Goal: Task Accomplishment & Management: Manage account settings

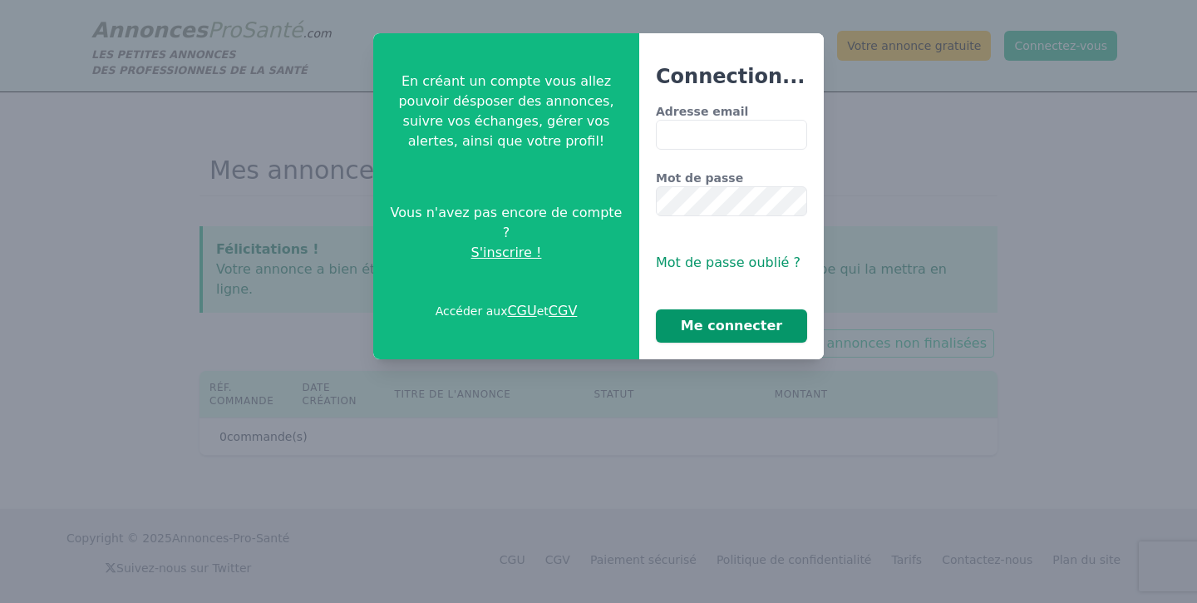
type input "**********"
click at [728, 318] on button "Me connecter" at bounding box center [731, 325] width 151 height 33
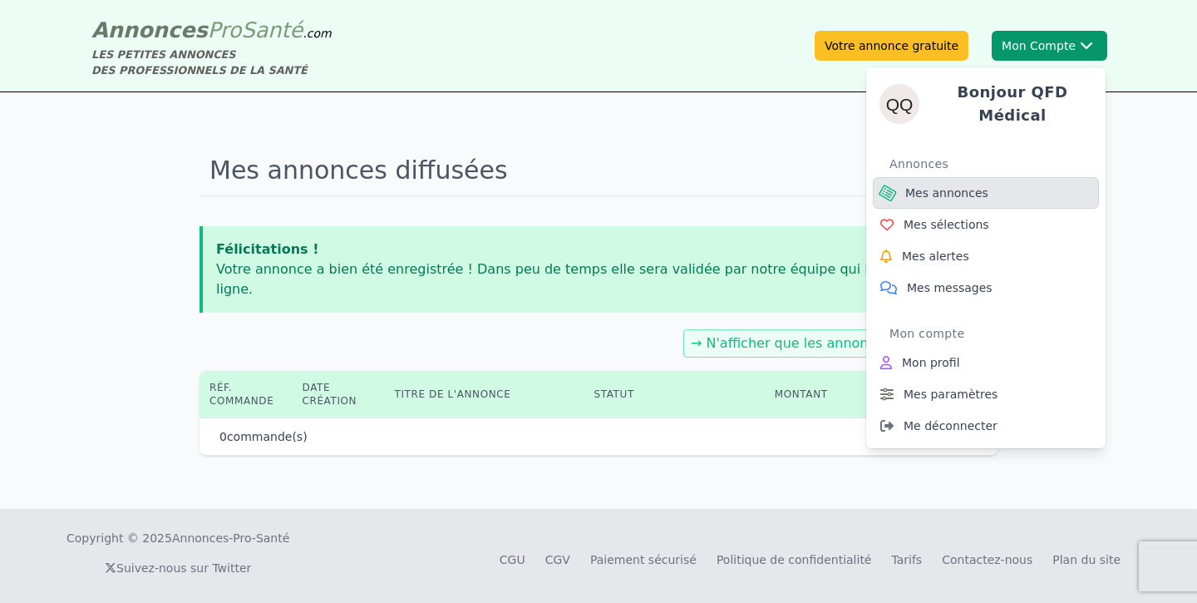
click at [954, 177] on link "Mes annonces" at bounding box center [986, 193] width 226 height 32
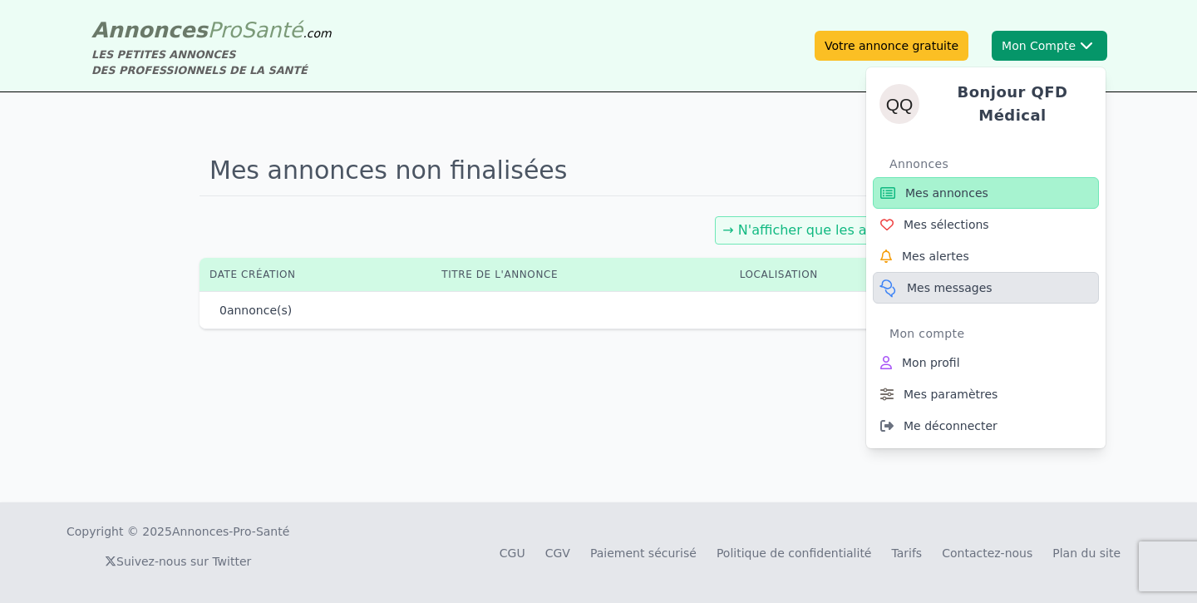
click at [937, 281] on span "Mes messages" at bounding box center [950, 287] width 86 height 17
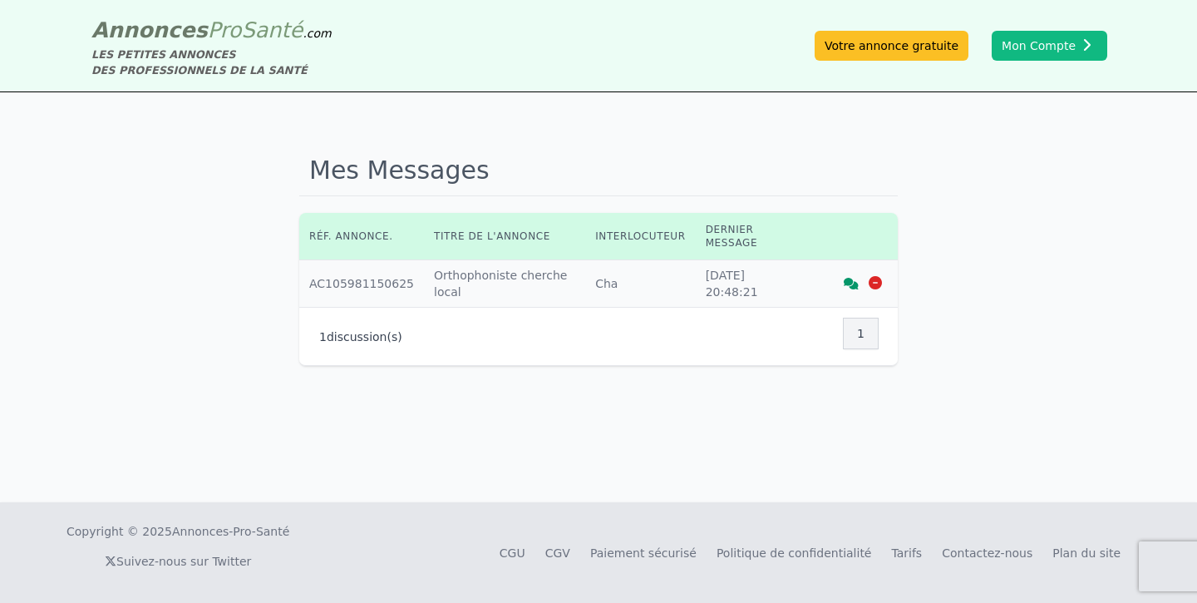
click at [666, 434] on div "Mes Messages Réf. annonce. Titre de l'annonce Interlocuteur Dernier message Réf…" at bounding box center [598, 297] width 1197 height 410
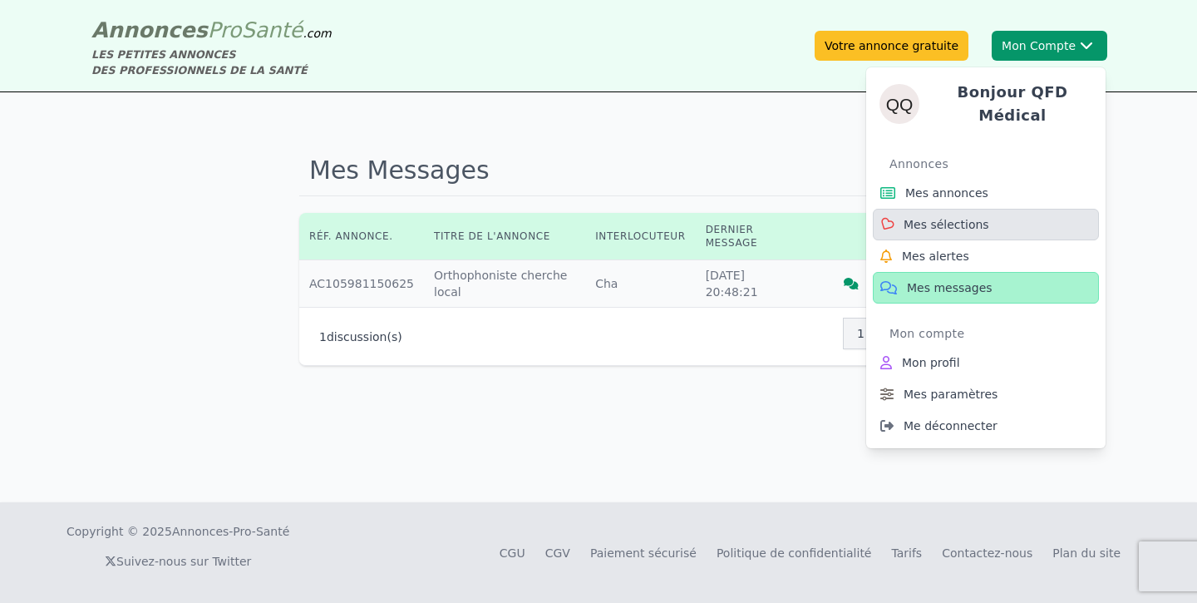
click at [923, 216] on span "Mes sélections" at bounding box center [946, 224] width 86 height 17
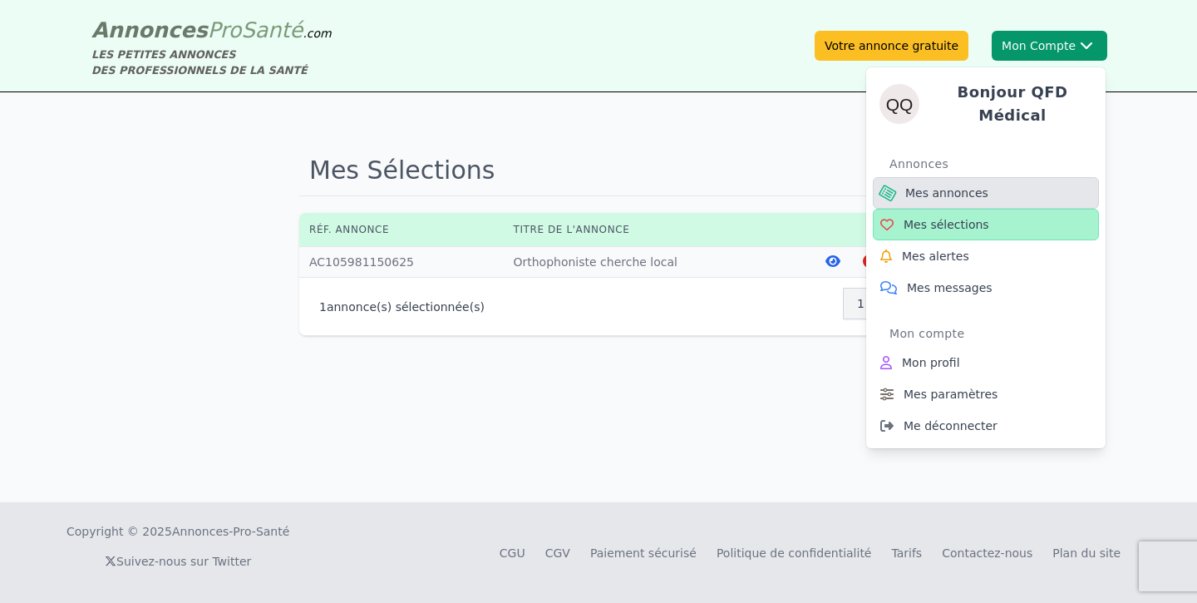
click at [927, 190] on span "Mes annonces" at bounding box center [946, 193] width 83 height 17
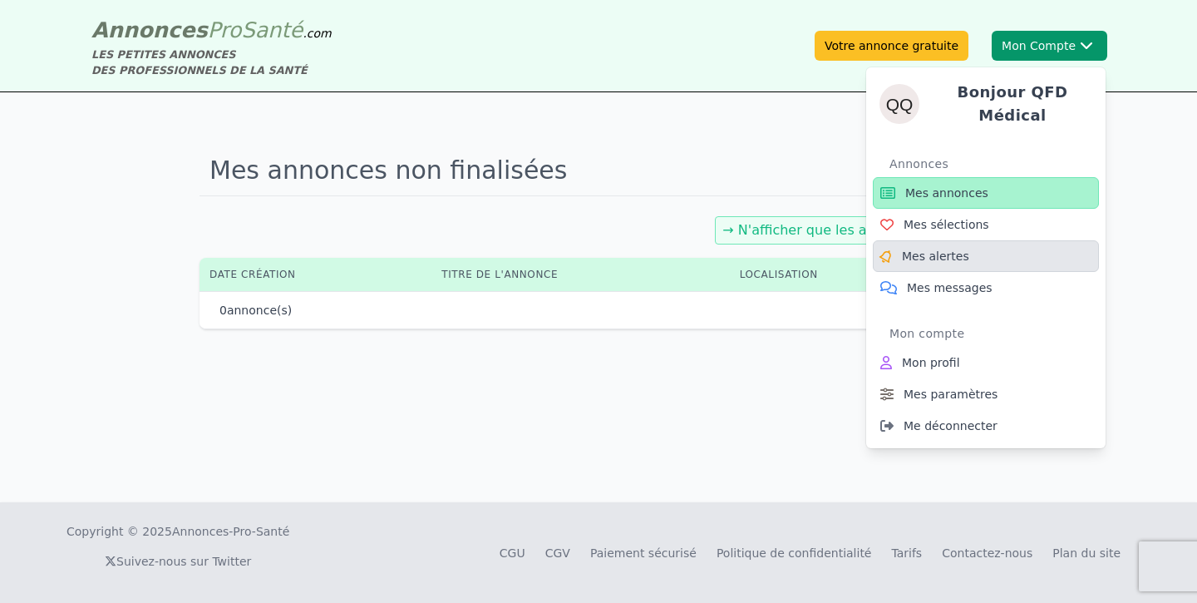
click at [918, 252] on span "Mes alertes" at bounding box center [935, 256] width 67 height 17
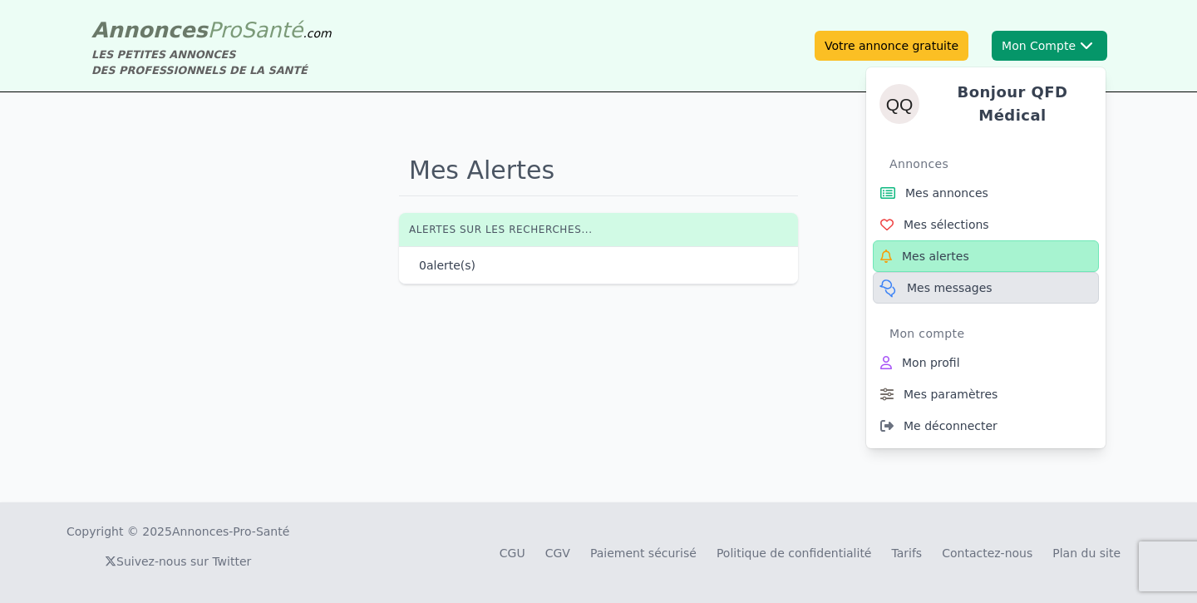
click at [918, 292] on link "Mes messages" at bounding box center [986, 288] width 226 height 32
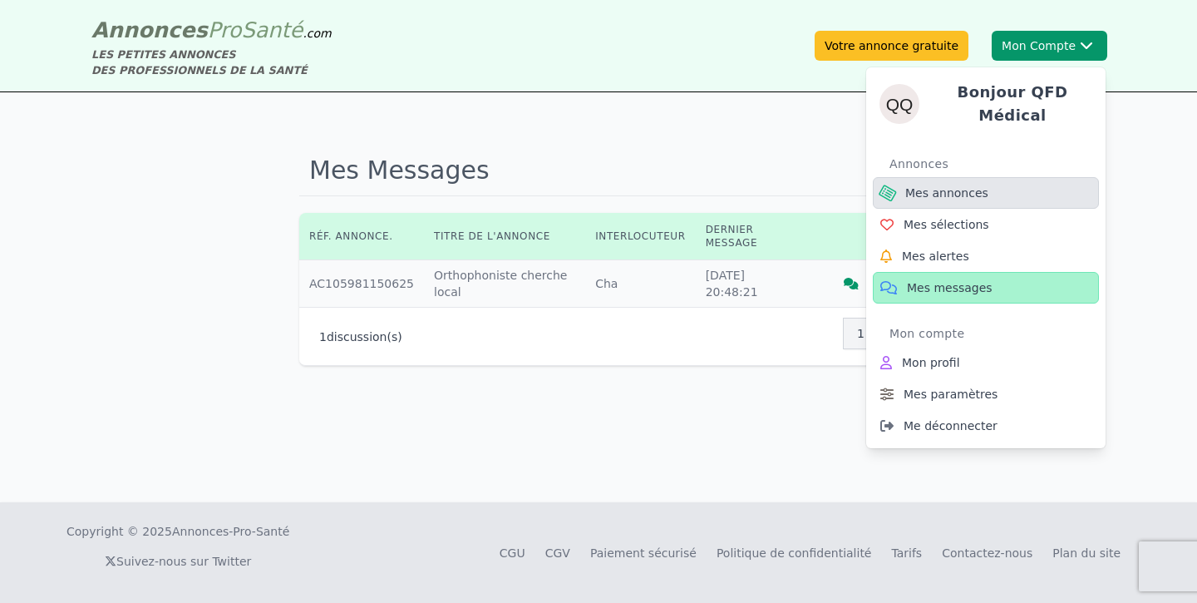
click at [938, 191] on span "Mes annonces" at bounding box center [946, 193] width 83 height 17
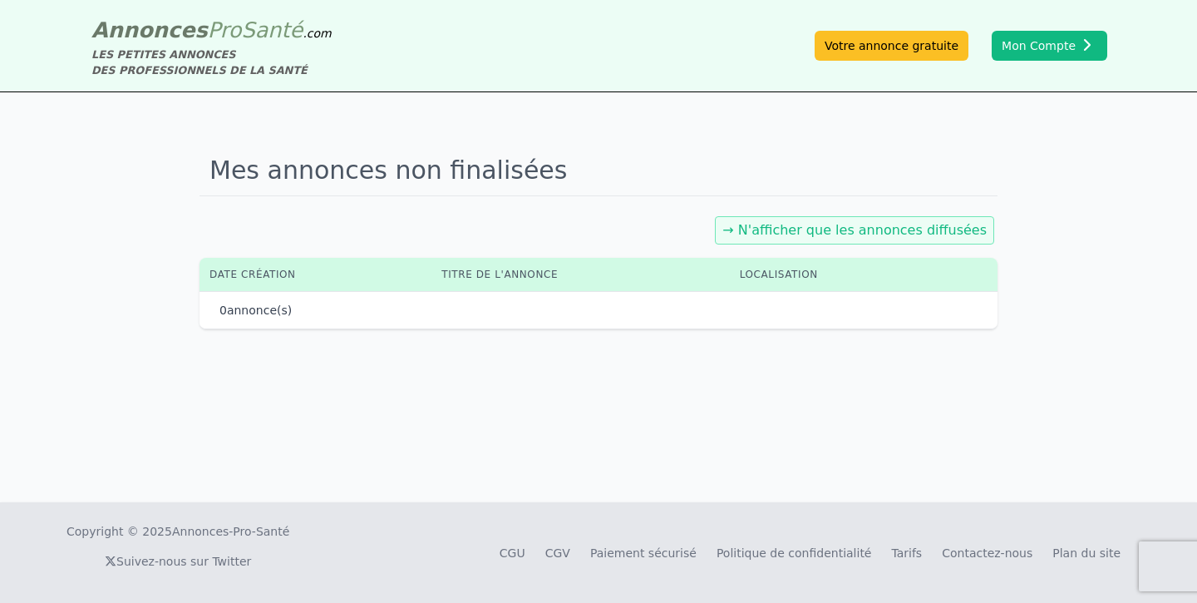
click at [574, 408] on div "Mes annonces non finalisées → N'afficher que les annonces diffusées Date créati…" at bounding box center [598, 297] width 1197 height 410
click at [795, 232] on link "→ N'afficher que les annonces diffusées" at bounding box center [854, 230] width 264 height 16
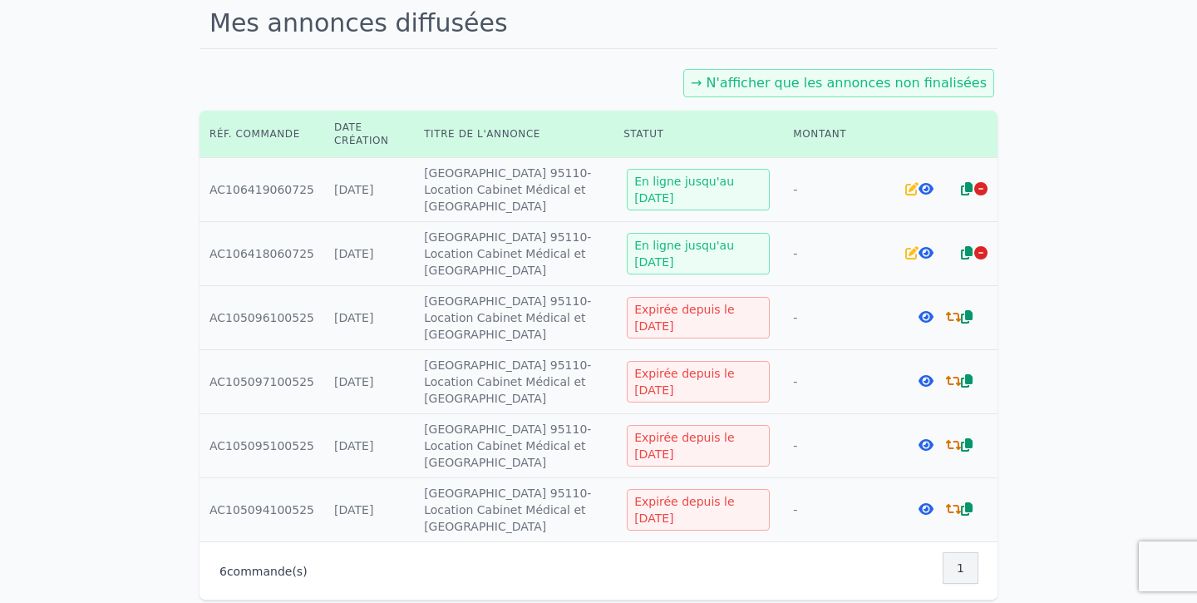
scroll to position [148, 0]
click at [918, 185] on icon at bounding box center [925, 187] width 15 height 13
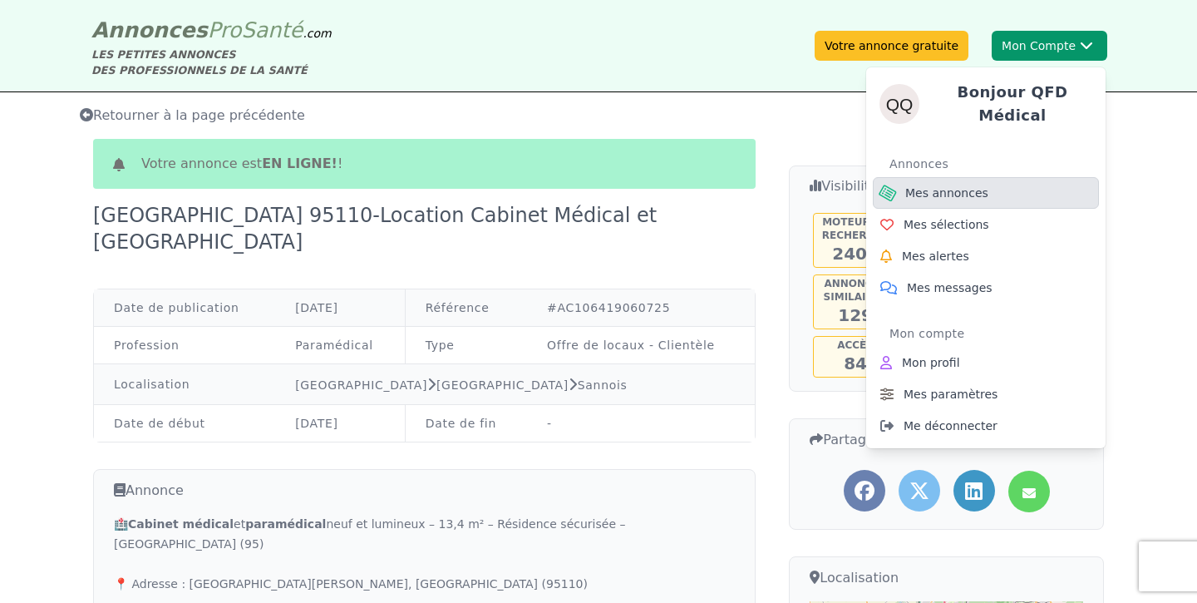
click at [938, 185] on span "Mes annonces" at bounding box center [946, 193] width 83 height 17
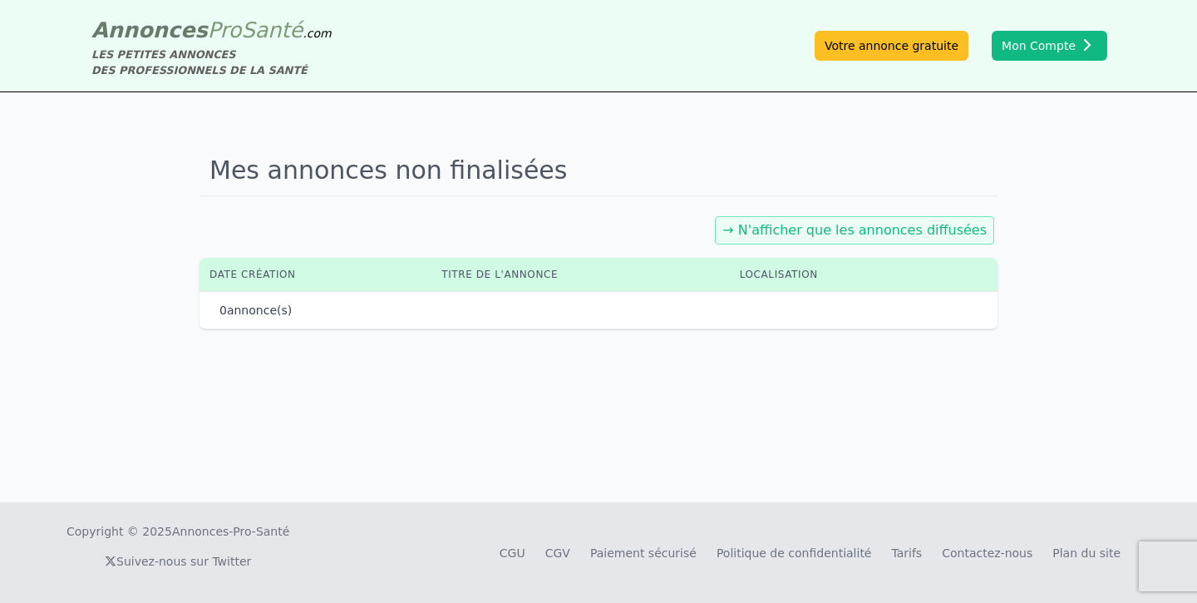
click at [828, 230] on link "→ N'afficher que les annonces diffusées" at bounding box center [854, 230] width 264 height 16
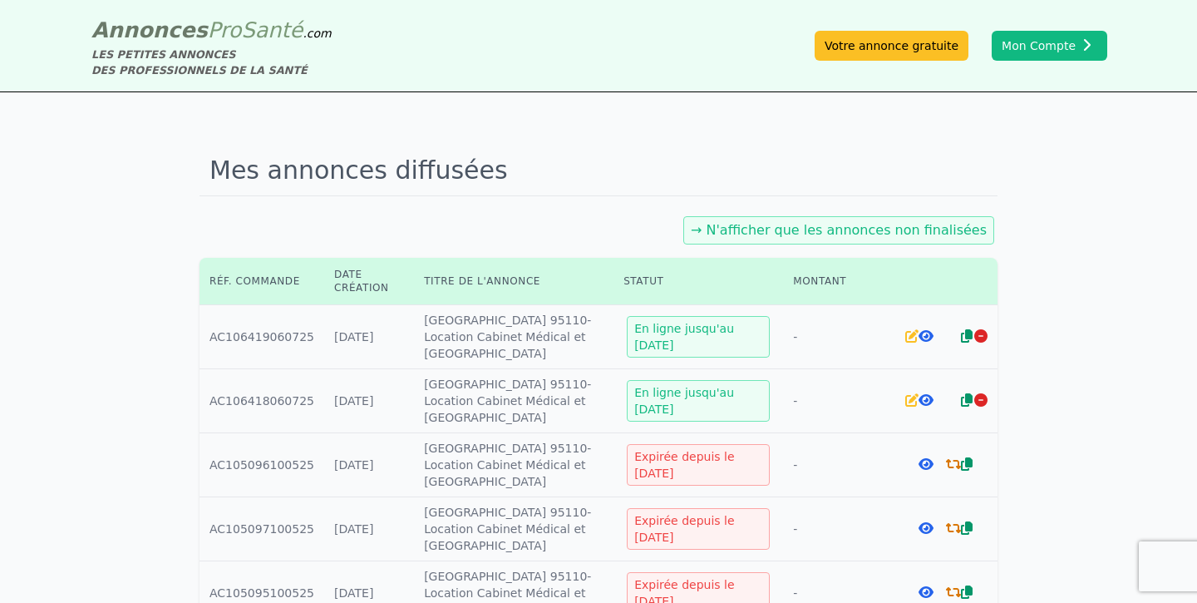
click at [925, 403] on icon at bounding box center [925, 399] width 15 height 13
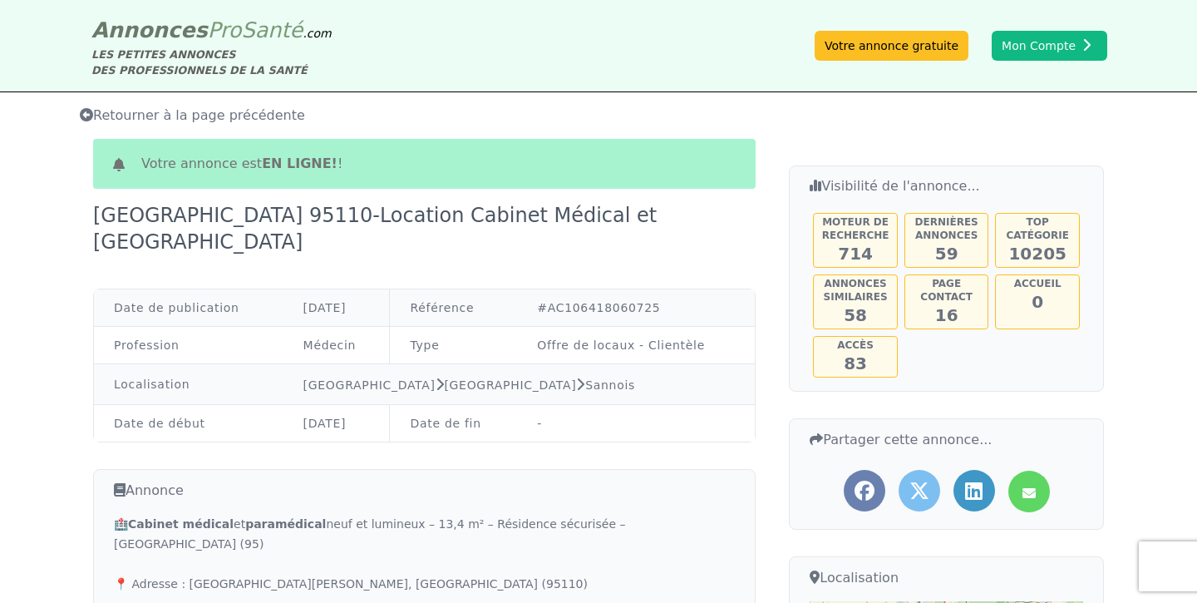
click at [938, 246] on span "59" at bounding box center [946, 254] width 23 height 20
click at [1011, 244] on div "Top catégorie 10205" at bounding box center [1037, 240] width 85 height 55
click at [956, 298] on div "Page contact 16" at bounding box center [946, 301] width 85 height 55
click at [860, 316] on span "58" at bounding box center [855, 315] width 23 height 20
click at [863, 367] on span "83" at bounding box center [855, 363] width 23 height 20
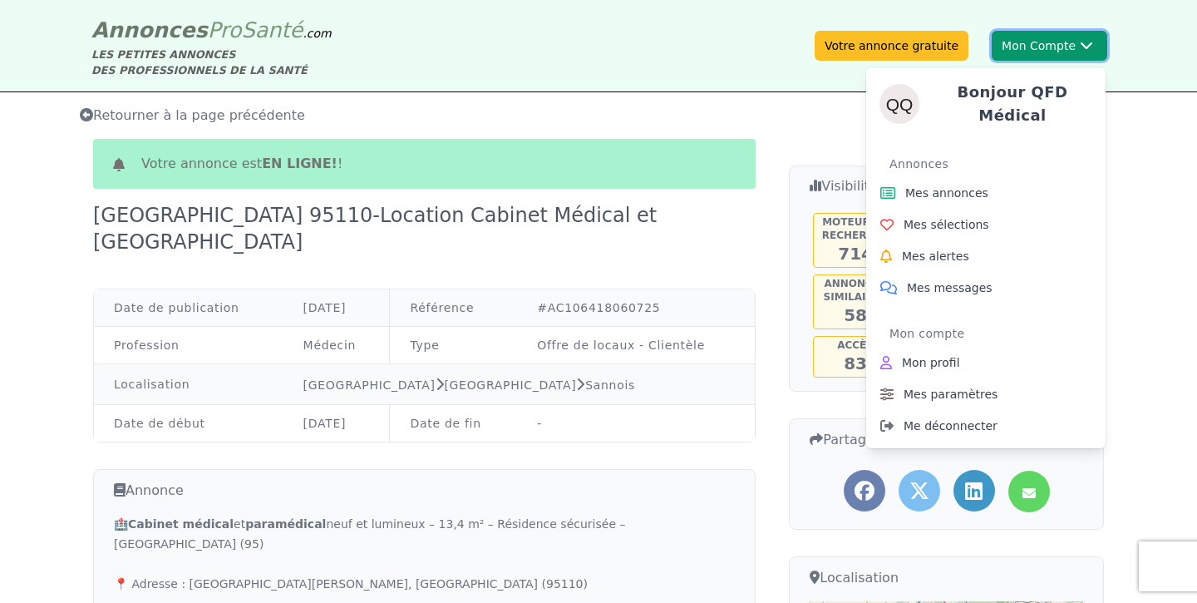
click at [1058, 47] on button "Mon Compte Bonjour QFD médical Annonces Mes annonces Mes sélections Mes alertes…" at bounding box center [1050, 46] width 116 height 30
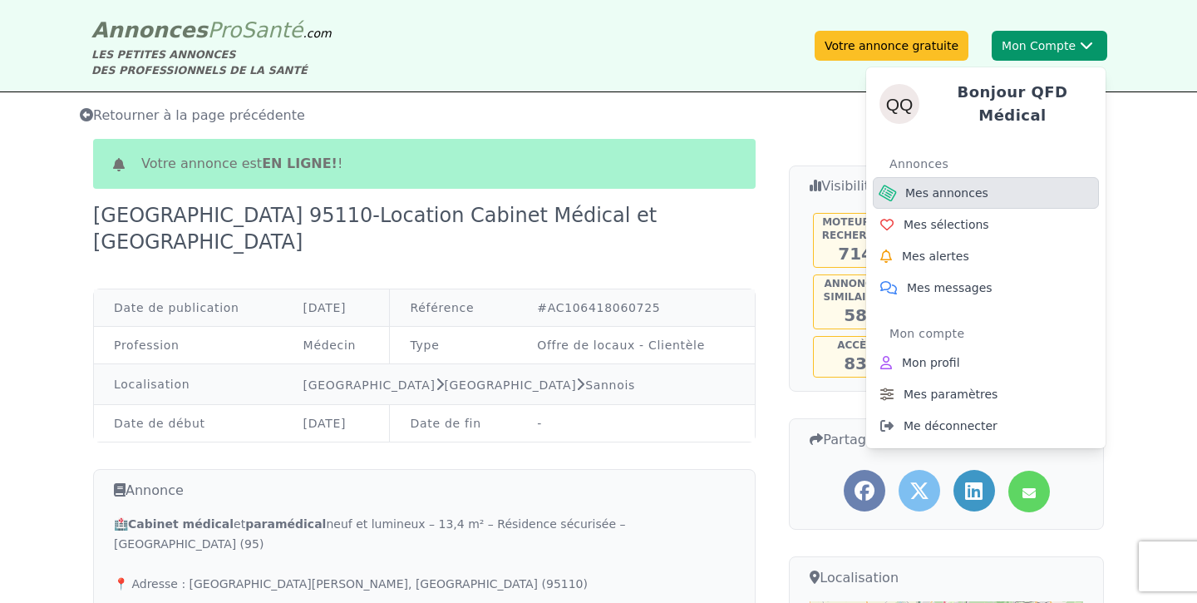
click at [951, 186] on span "Mes annonces" at bounding box center [946, 193] width 83 height 17
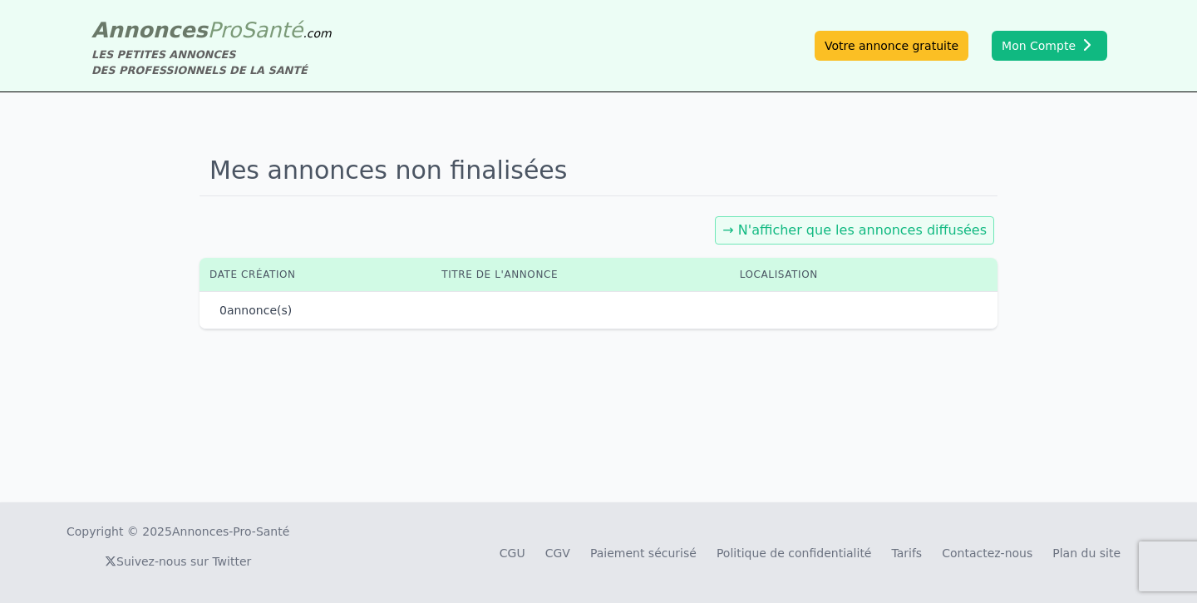
click at [774, 231] on link "→ N'afficher que les annonces diffusées" at bounding box center [854, 230] width 264 height 16
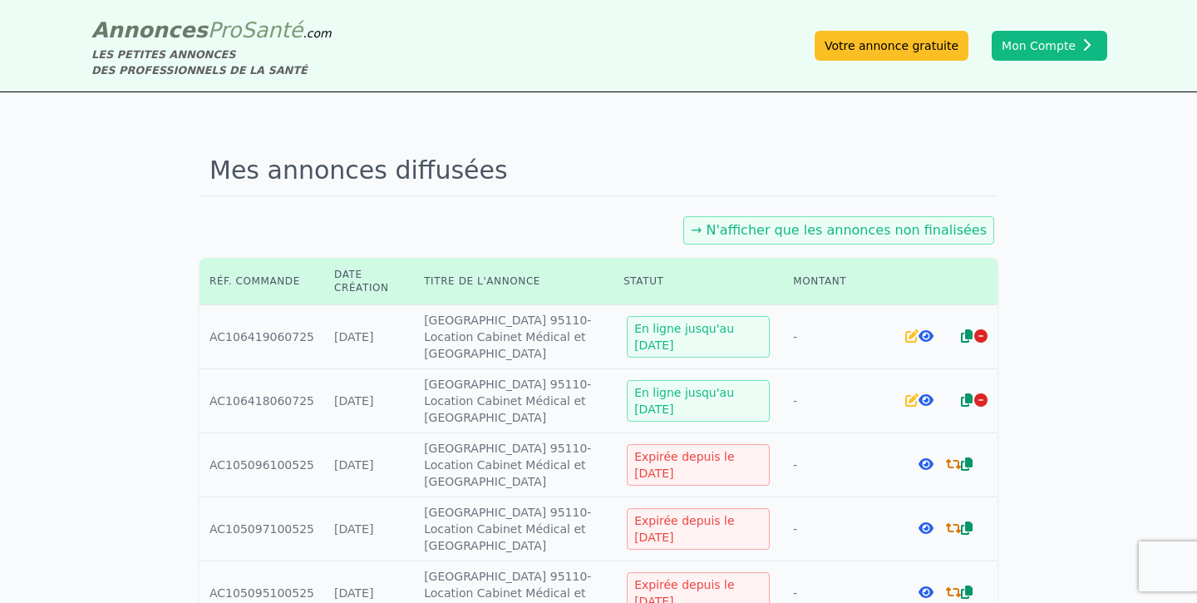
click at [912, 337] on icon at bounding box center [911, 335] width 13 height 13
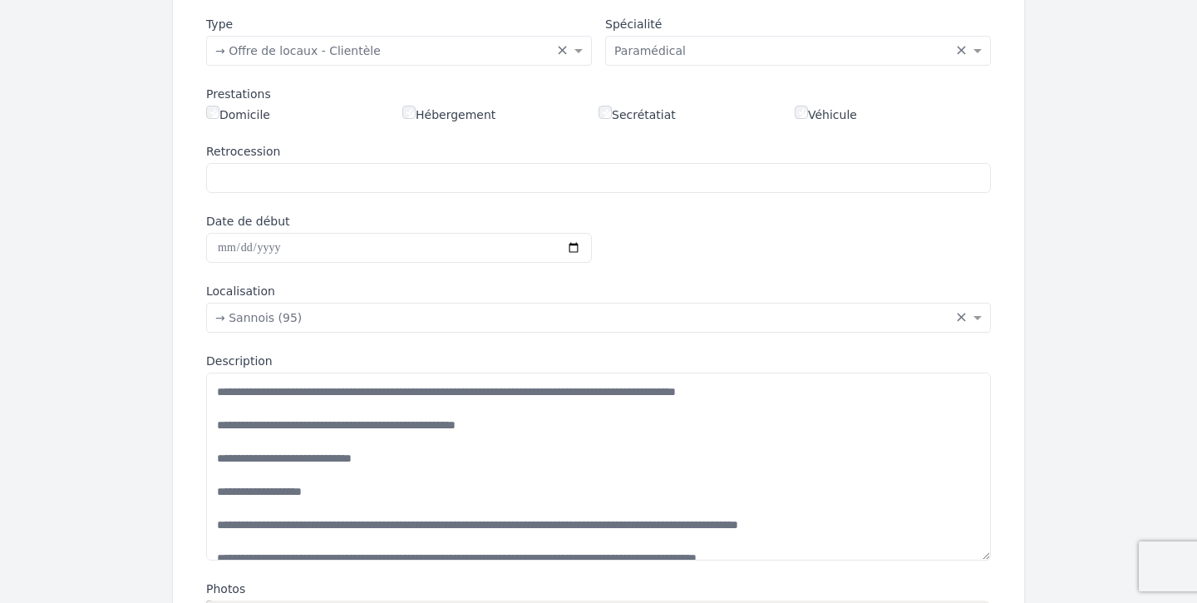
scroll to position [308, 0]
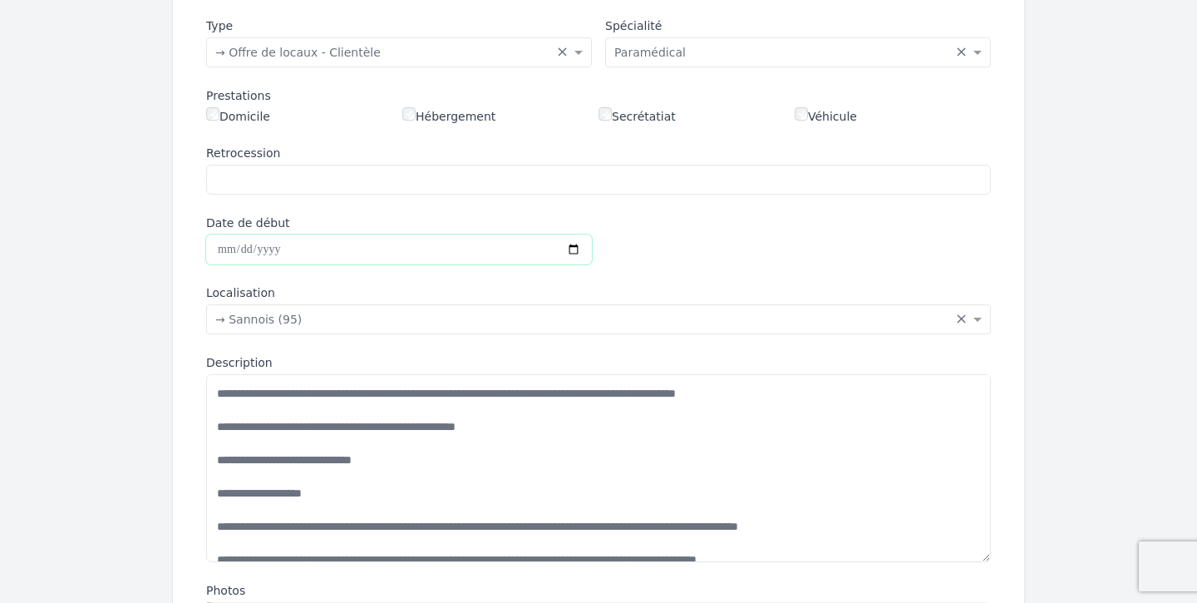
click at [384, 246] on input "Date de début" at bounding box center [399, 249] width 386 height 30
type input "**********"
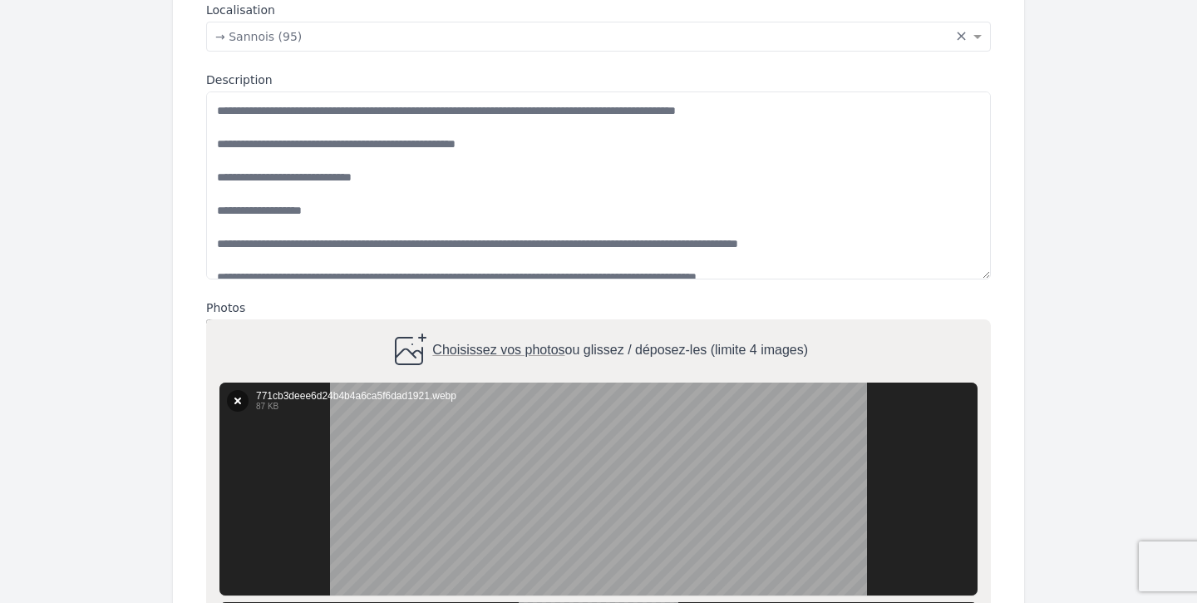
scroll to position [574, 0]
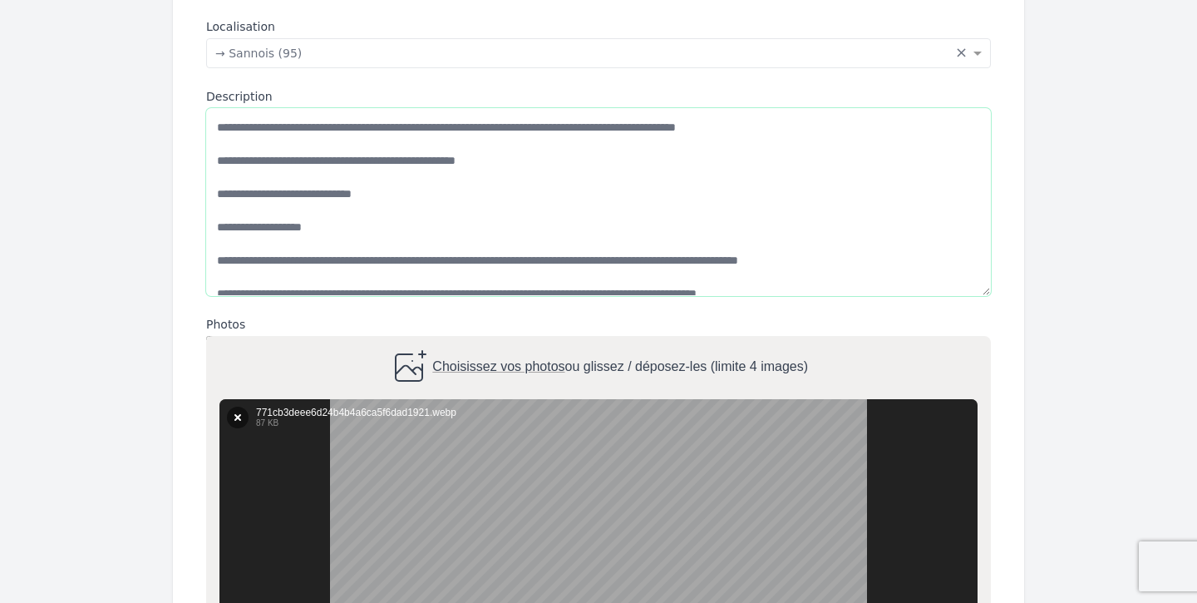
click at [285, 164] on textarea "Description" at bounding box center [598, 202] width 785 height 188
click at [697, 253] on textarea "Description" at bounding box center [598, 202] width 785 height 188
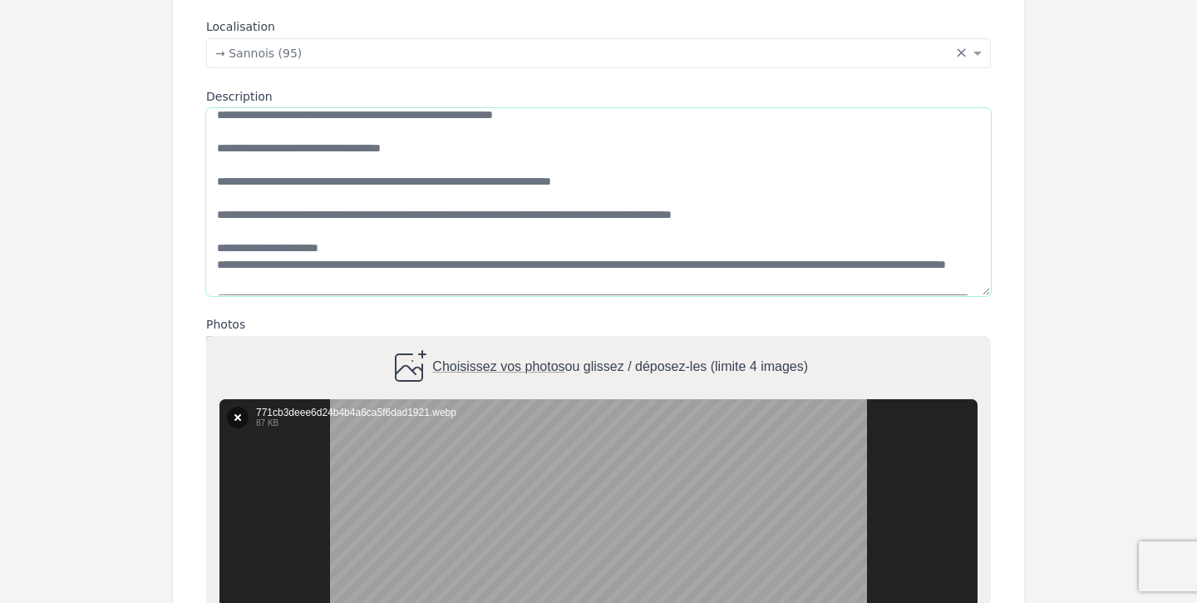
scroll to position [212, 0]
click at [238, 180] on textarea "Description" at bounding box center [598, 202] width 785 height 188
click at [433, 190] on textarea "Description" at bounding box center [598, 202] width 785 height 188
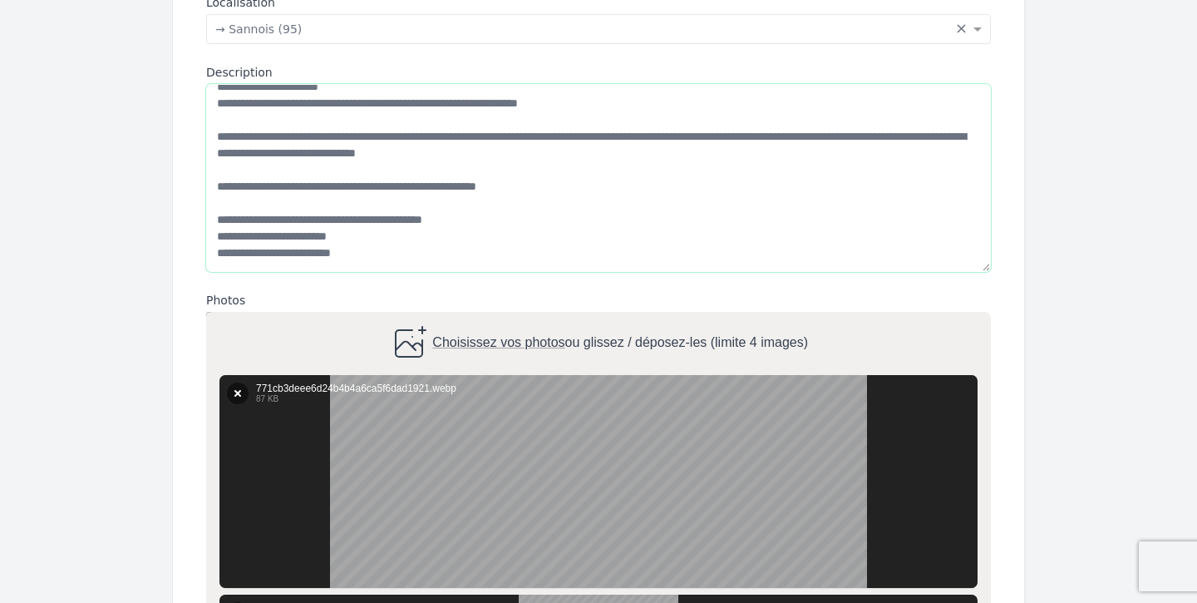
scroll to position [604, 0]
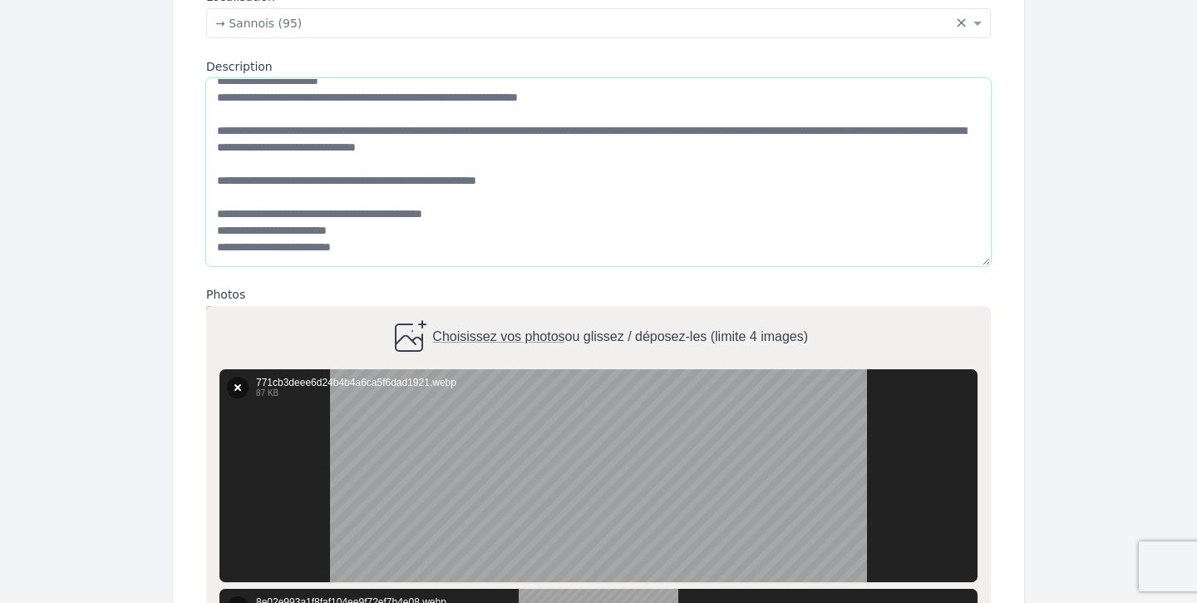
click at [368, 227] on textarea "Description" at bounding box center [598, 172] width 785 height 188
type textarea "**********"
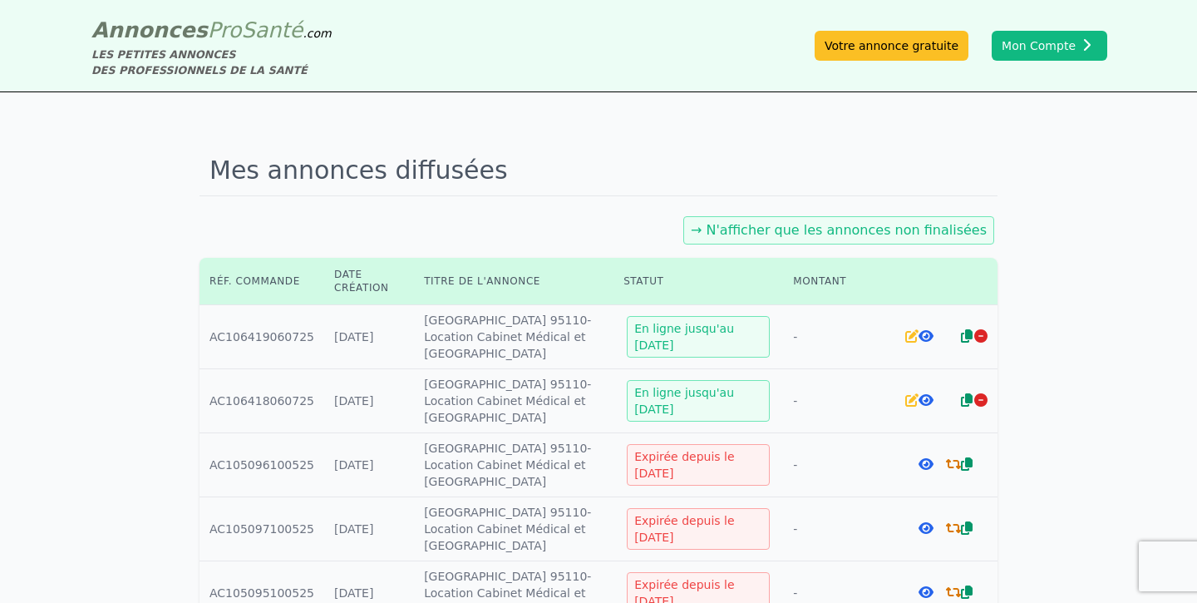
click at [905, 340] on div at bounding box center [912, 336] width 14 height 17
click at [908, 338] on icon at bounding box center [911, 335] width 13 height 13
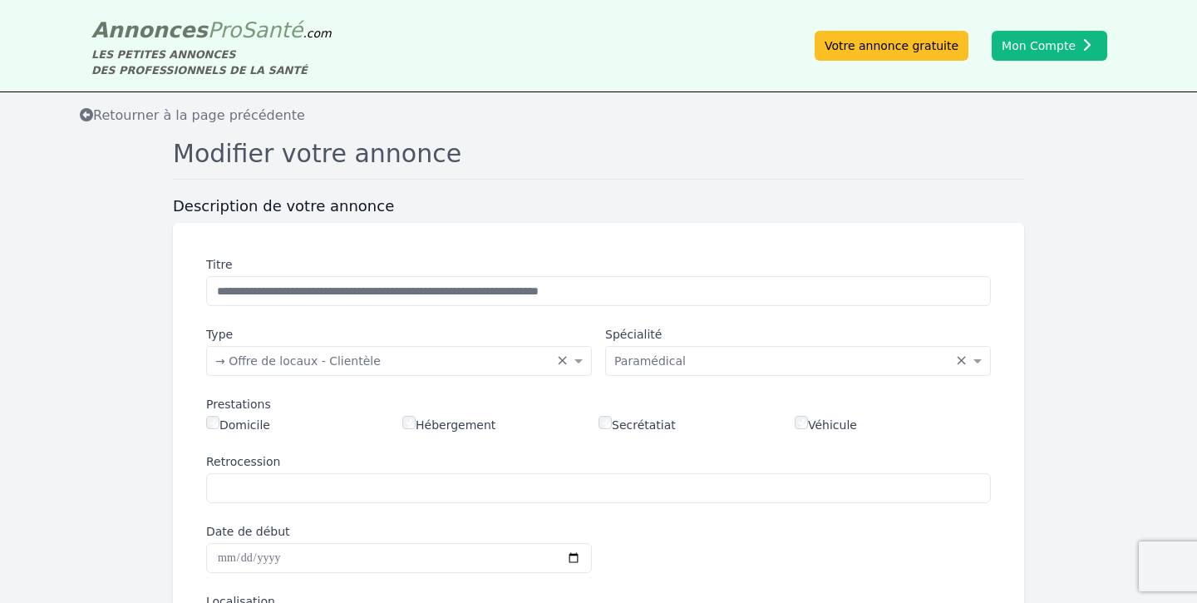
click at [389, 417] on div "Domicile" at bounding box center [304, 424] width 196 height 17
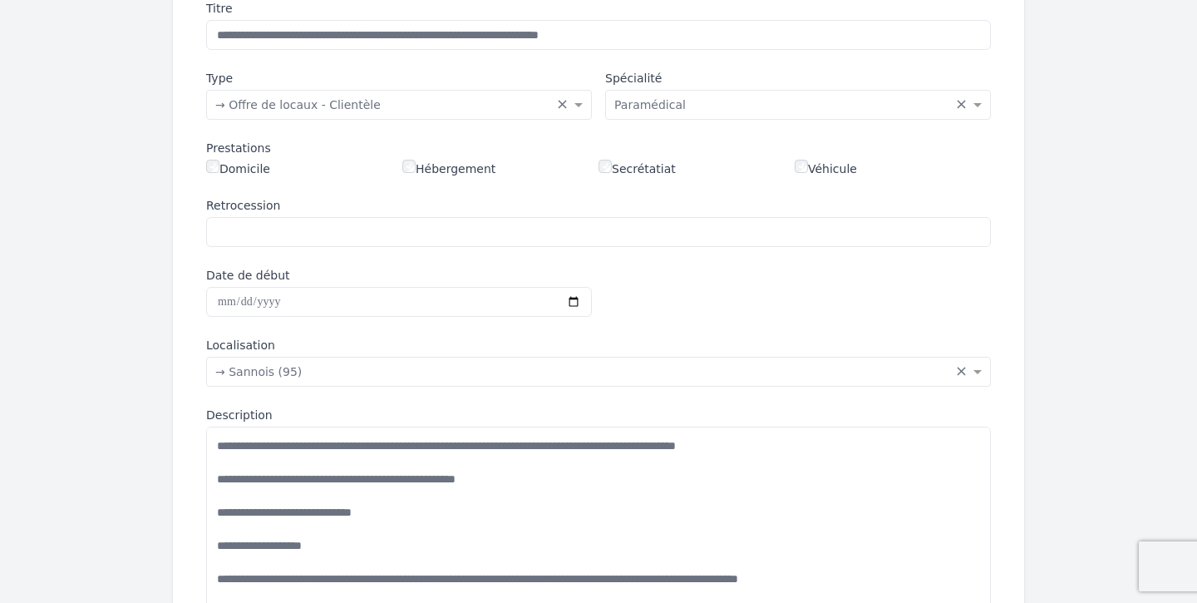
scroll to position [258, 0]
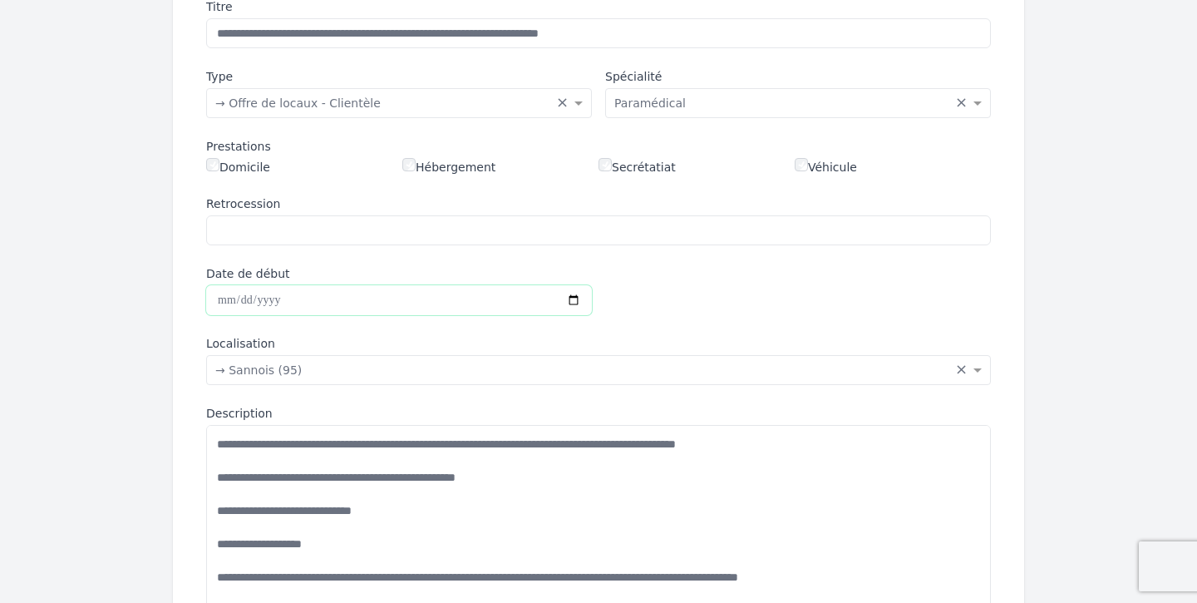
click at [219, 296] on input "Date de début" at bounding box center [399, 300] width 386 height 30
type input "**********"
drag, startPoint x: 354, startPoint y: 510, endPoint x: 308, endPoint y: 509, distance: 45.7
click at [308, 509] on textarea "Description" at bounding box center [598, 519] width 785 height 188
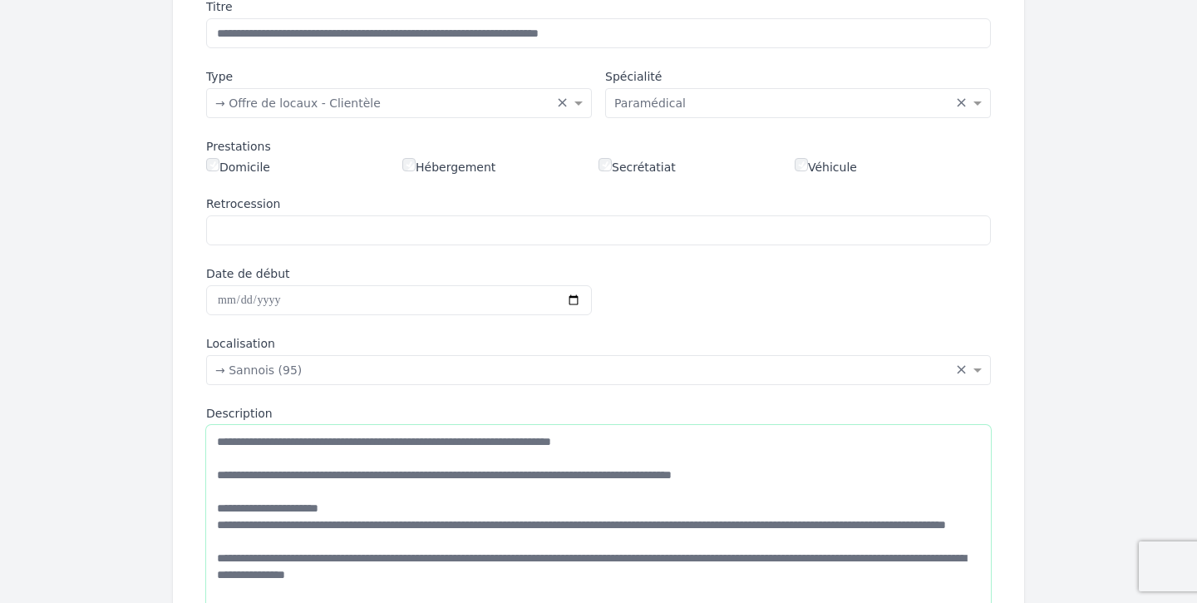
scroll to position [270, 0]
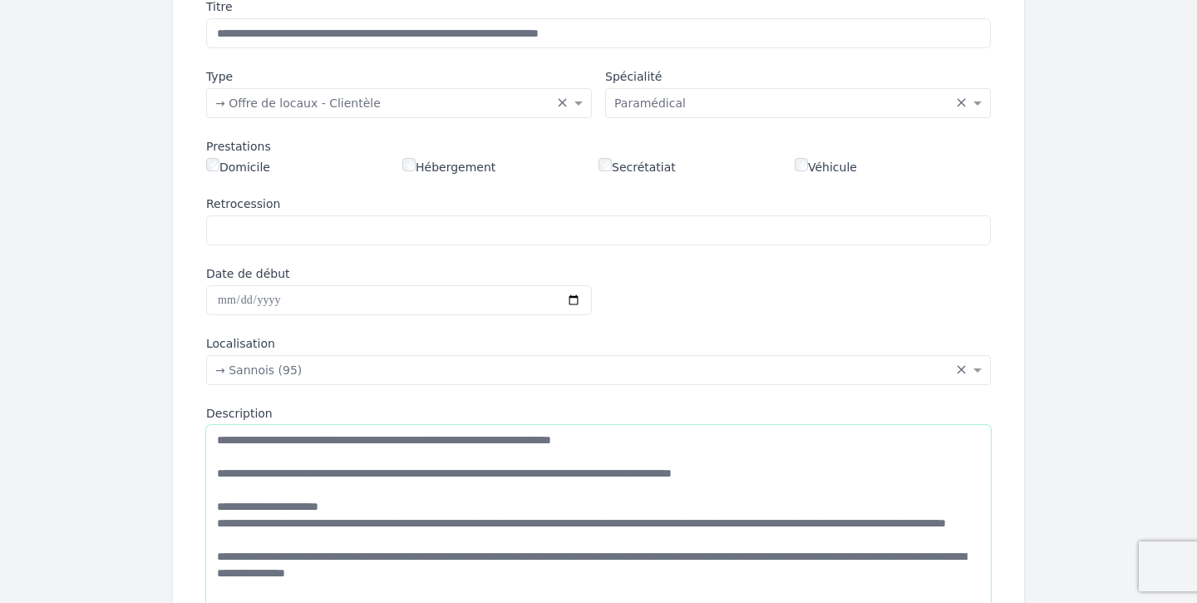
click at [239, 437] on textarea "Description" at bounding box center [598, 519] width 785 height 188
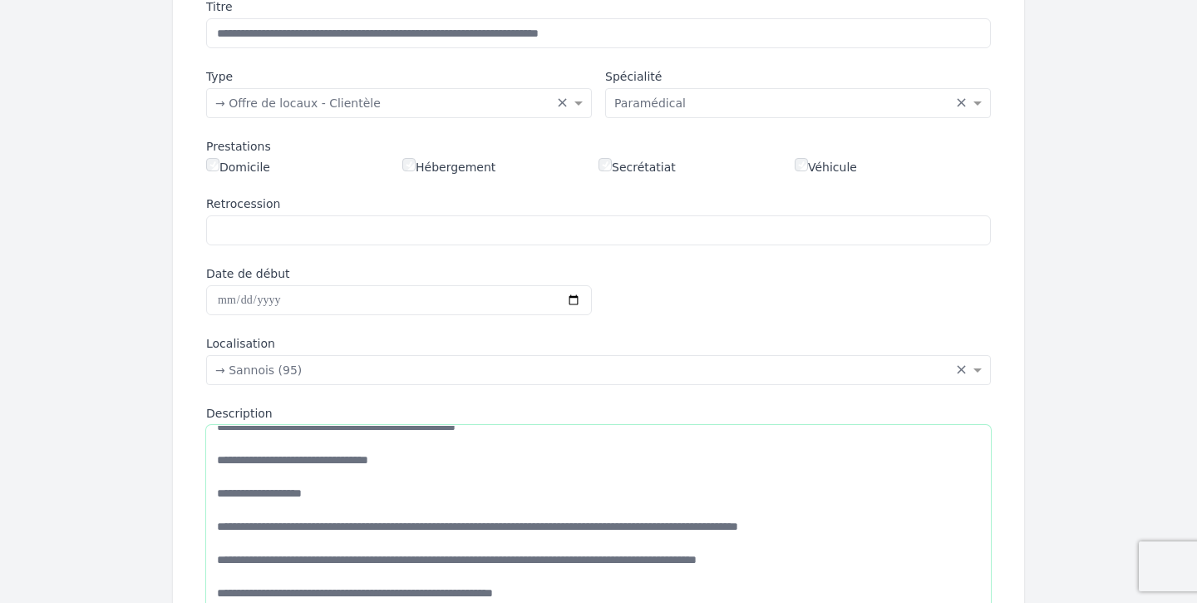
scroll to position [0, 0]
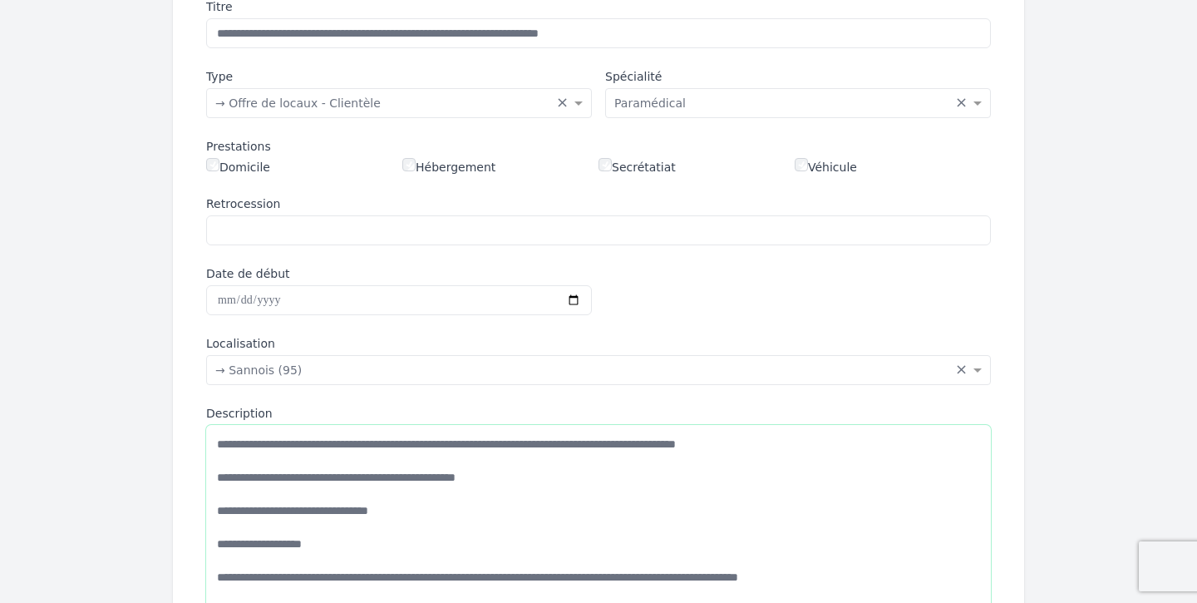
click at [283, 476] on textarea "Description" at bounding box center [598, 519] width 785 height 188
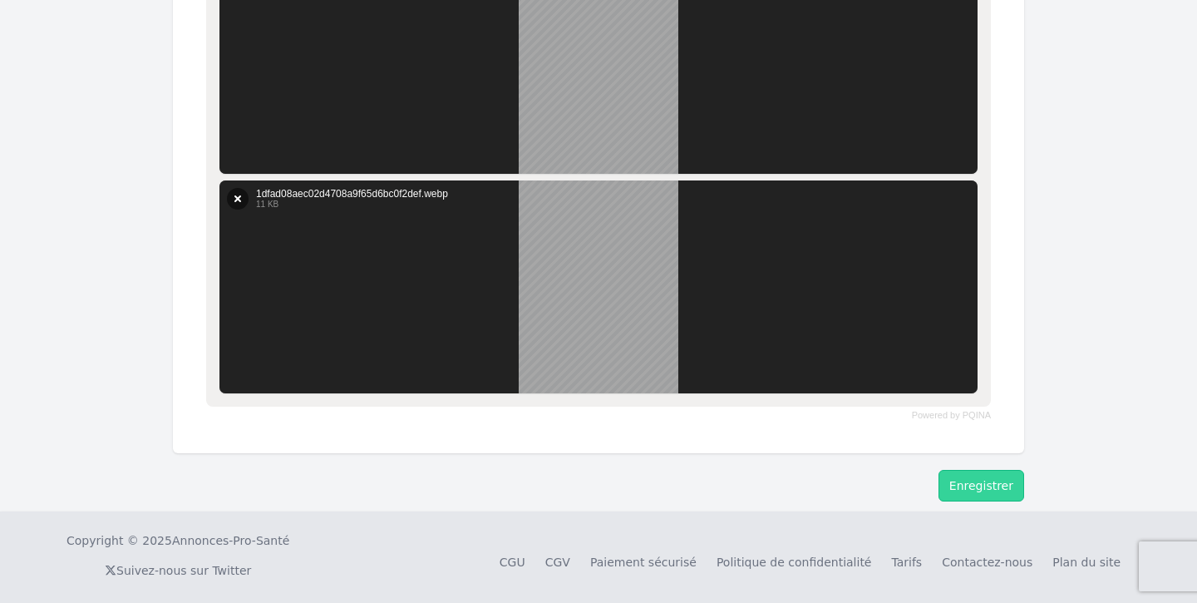
scroll to position [1241, 0]
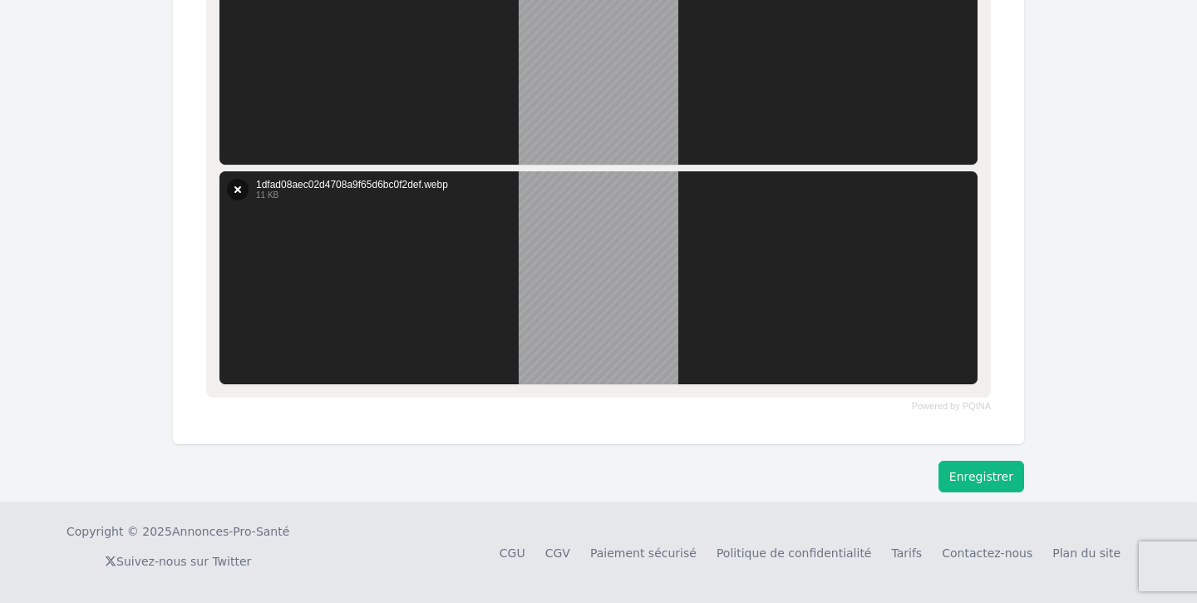
type textarea "**********"
click at [980, 470] on button "Enregistrer" at bounding box center [981, 476] width 86 height 32
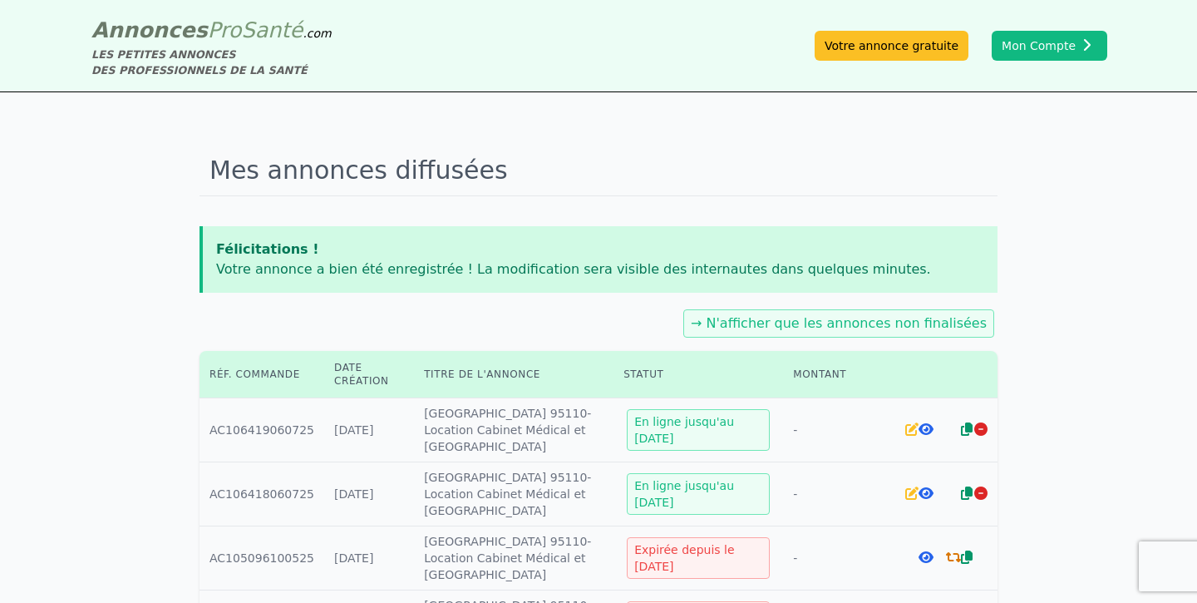
click at [908, 495] on icon at bounding box center [911, 492] width 13 height 13
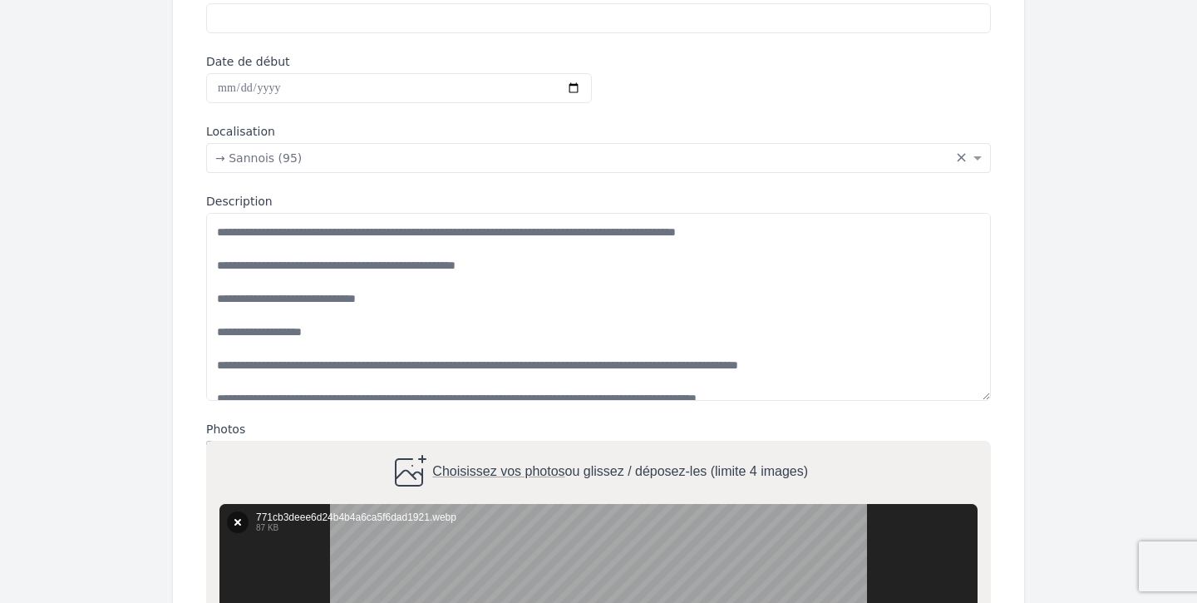
scroll to position [475, 0]
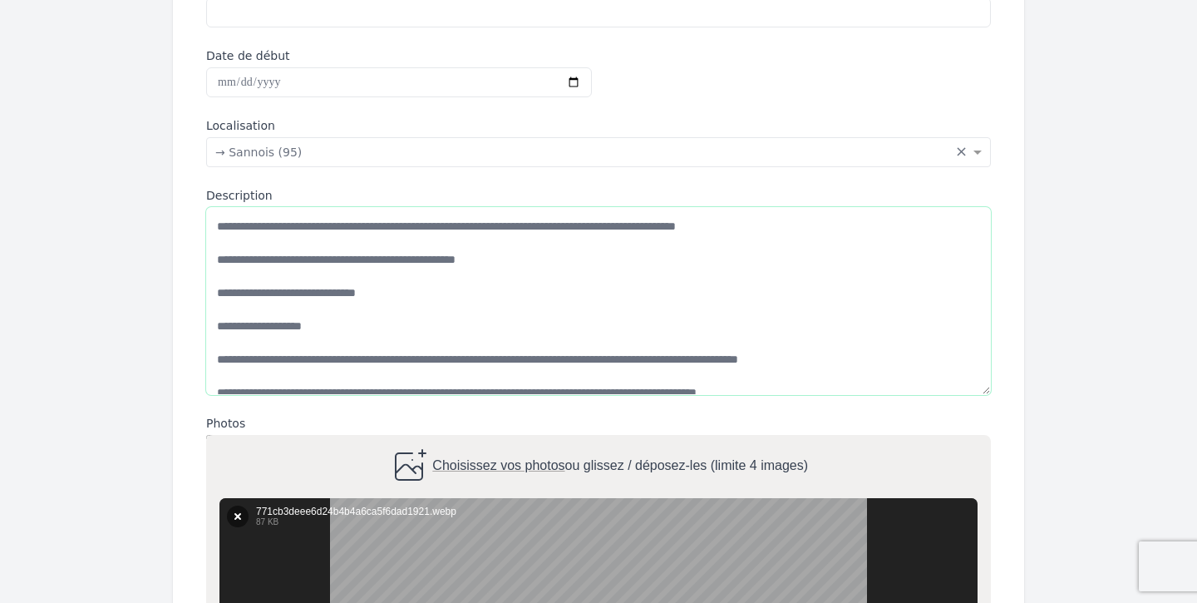
click at [288, 263] on textarea "Description" at bounding box center [598, 301] width 785 height 188
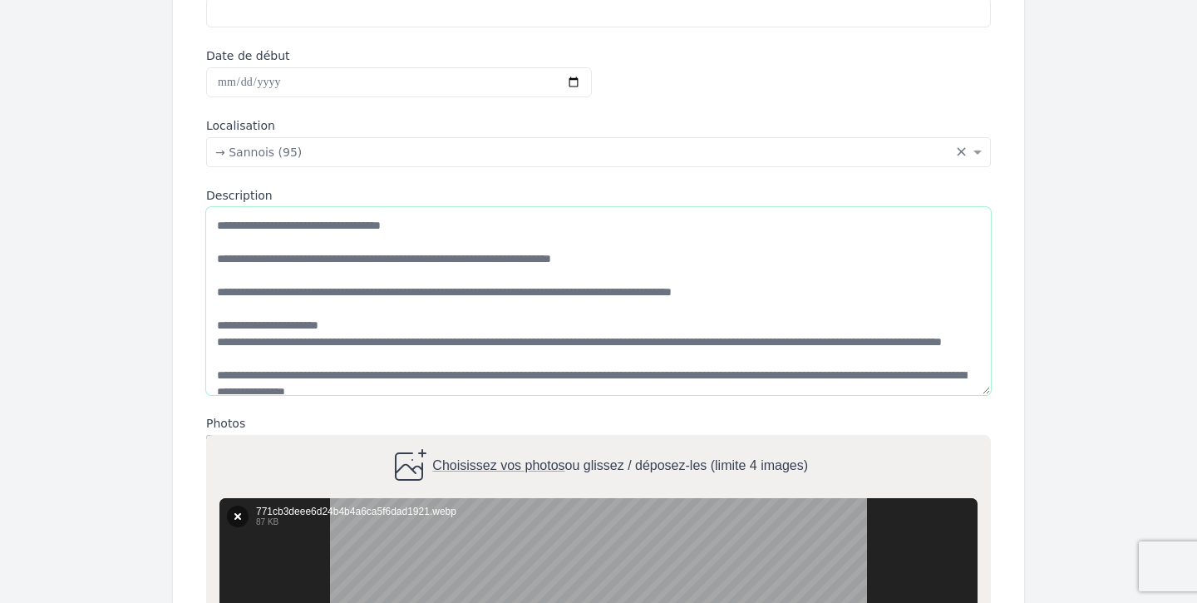
scroll to position [233, 0]
click at [237, 258] on textarea "Description" at bounding box center [598, 301] width 785 height 188
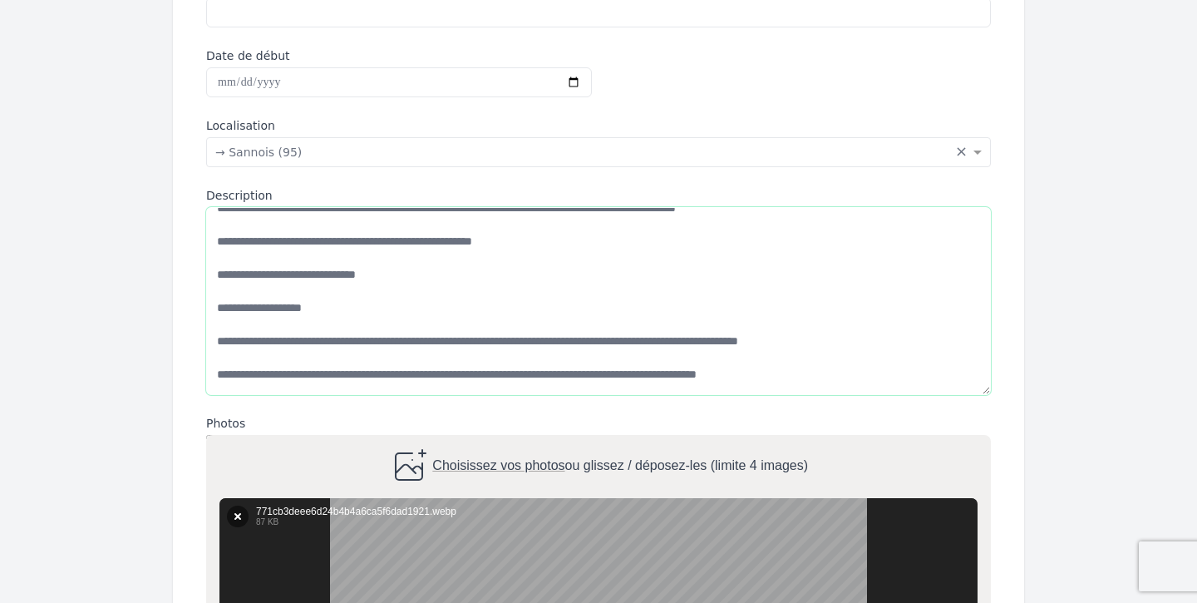
scroll to position [18, 0]
click at [308, 273] on textarea "Description" at bounding box center [598, 301] width 785 height 188
drag, startPoint x: 381, startPoint y: 274, endPoint x: 326, endPoint y: 273, distance: 55.7
click at [326, 273] on textarea "Description" at bounding box center [598, 301] width 785 height 188
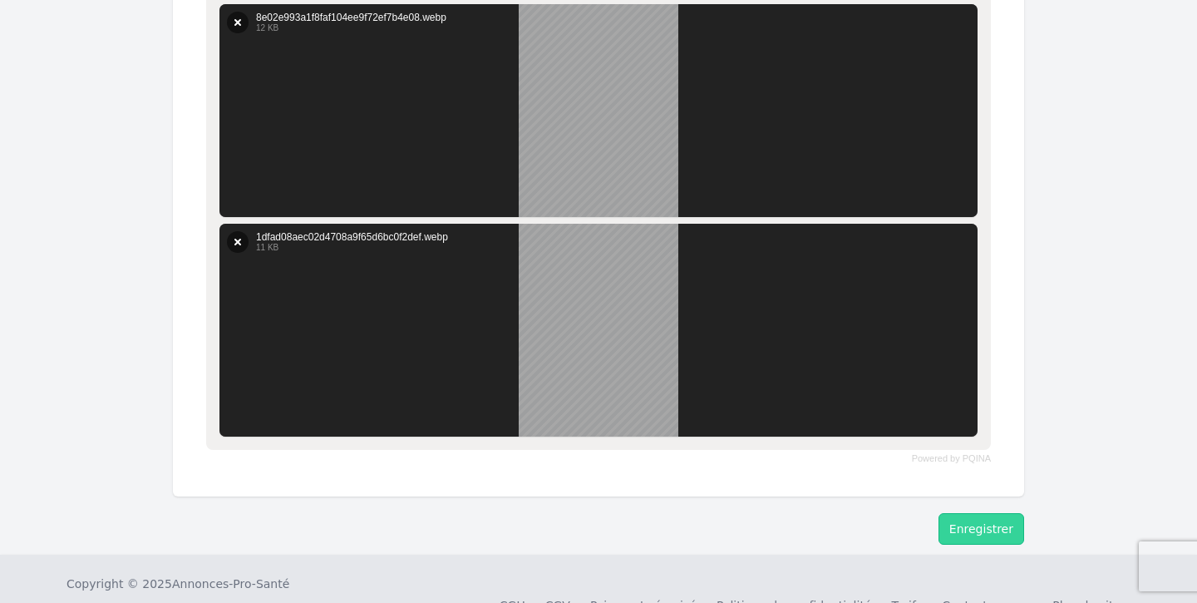
scroll to position [1241, 0]
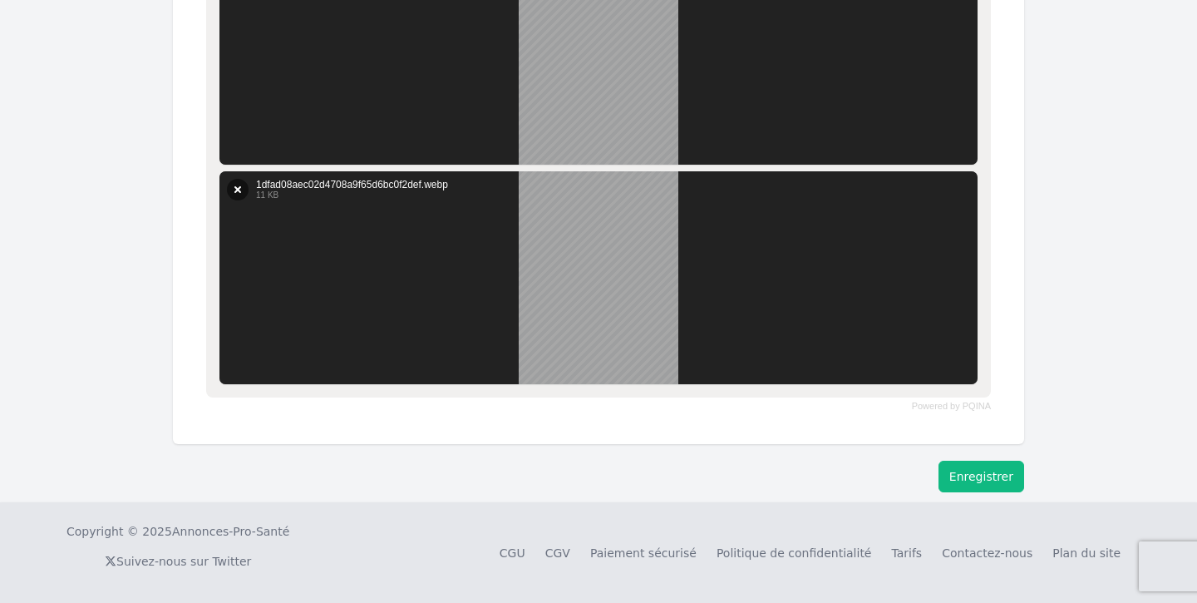
type textarea "**********"
click at [972, 480] on button "Enregistrer" at bounding box center [981, 476] width 86 height 32
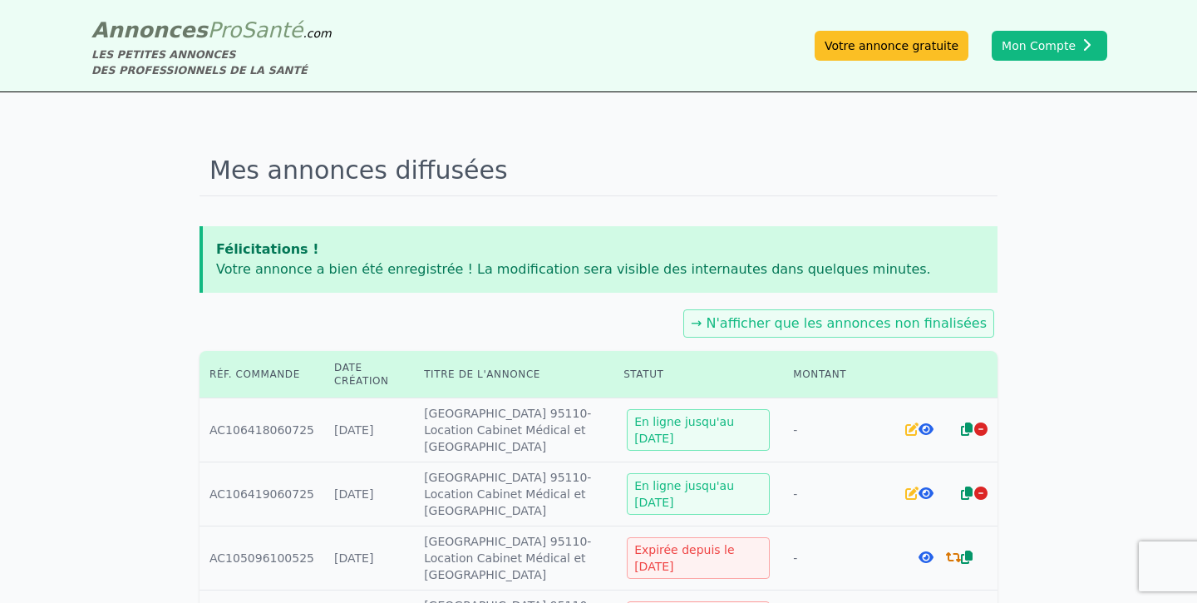
click at [924, 427] on icon at bounding box center [925, 428] width 15 height 13
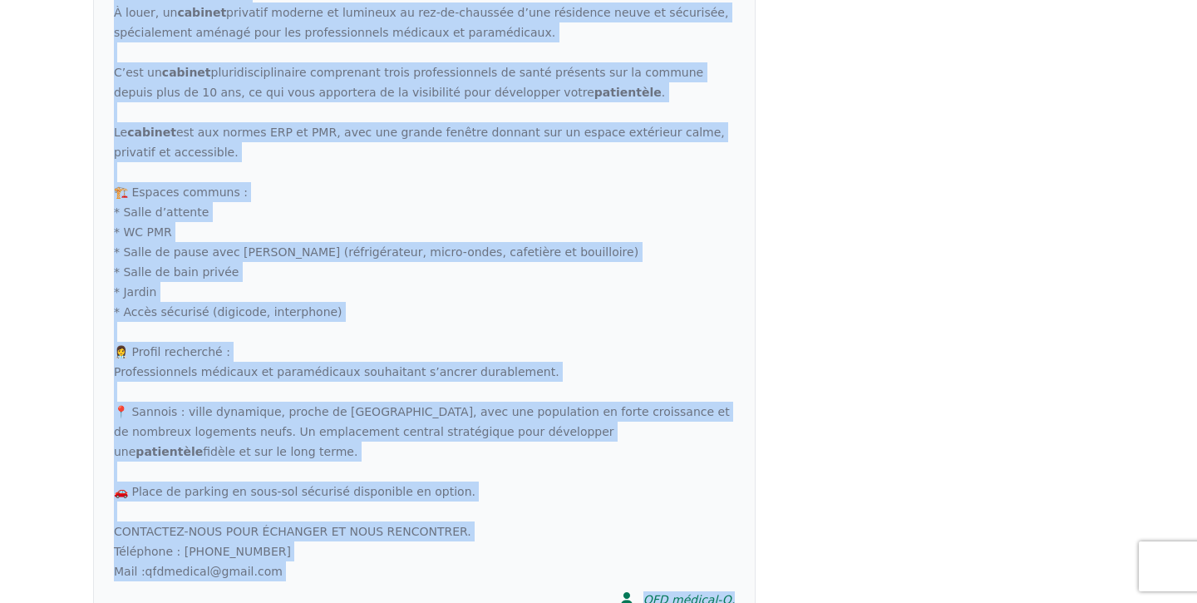
scroll to position [1327, 0]
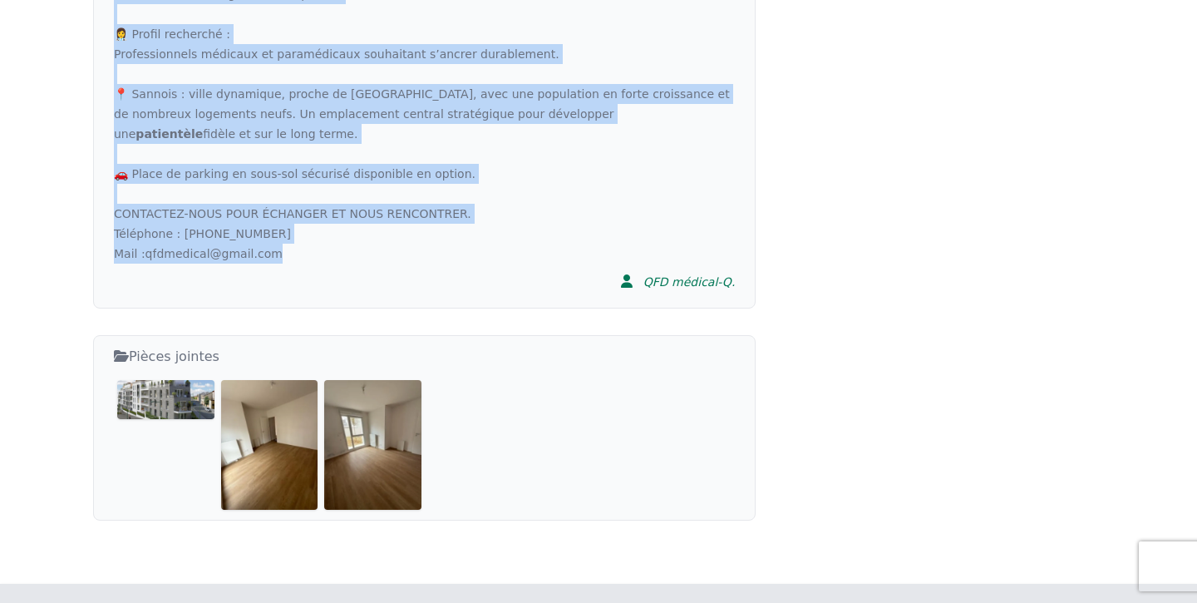
drag, startPoint x: 114, startPoint y: 268, endPoint x: 462, endPoint y: 171, distance: 361.6
copy div "🏥 Loremip dolorsi am consectetur adip el seddoeiu – 89,1 t² – Incididun utlabor…"
